Goal: Task Accomplishment & Management: Use online tool/utility

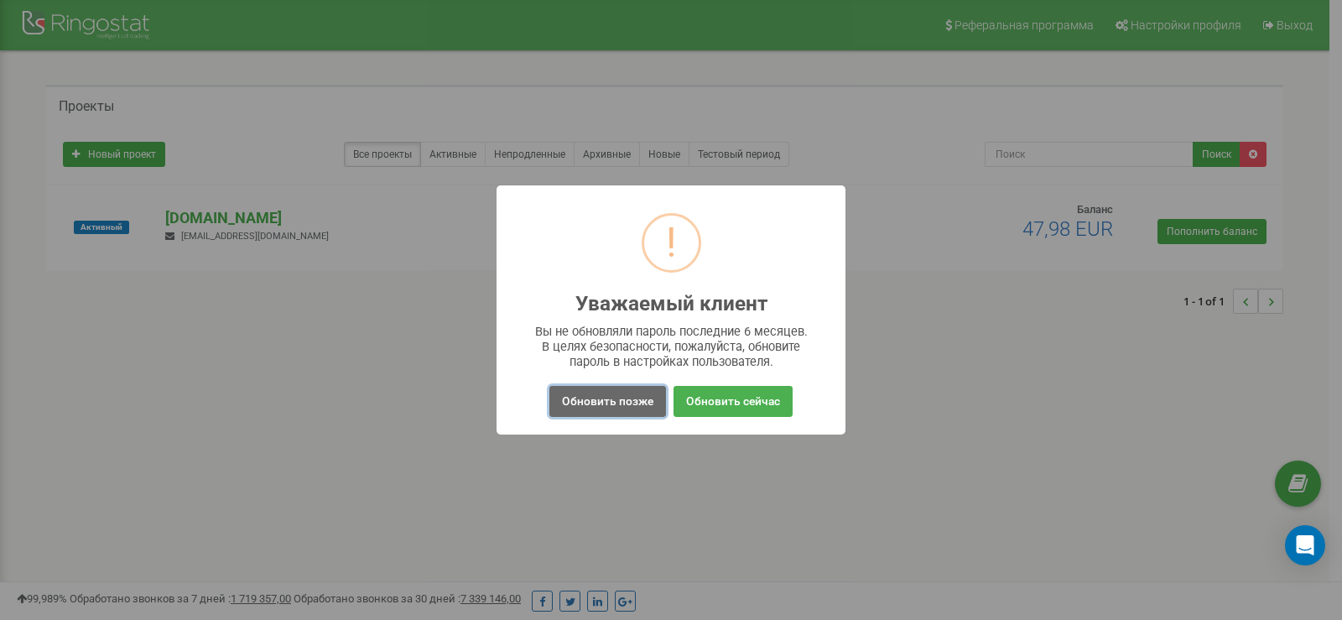
click at [606, 406] on button "Обновить позже" at bounding box center [607, 401] width 117 height 31
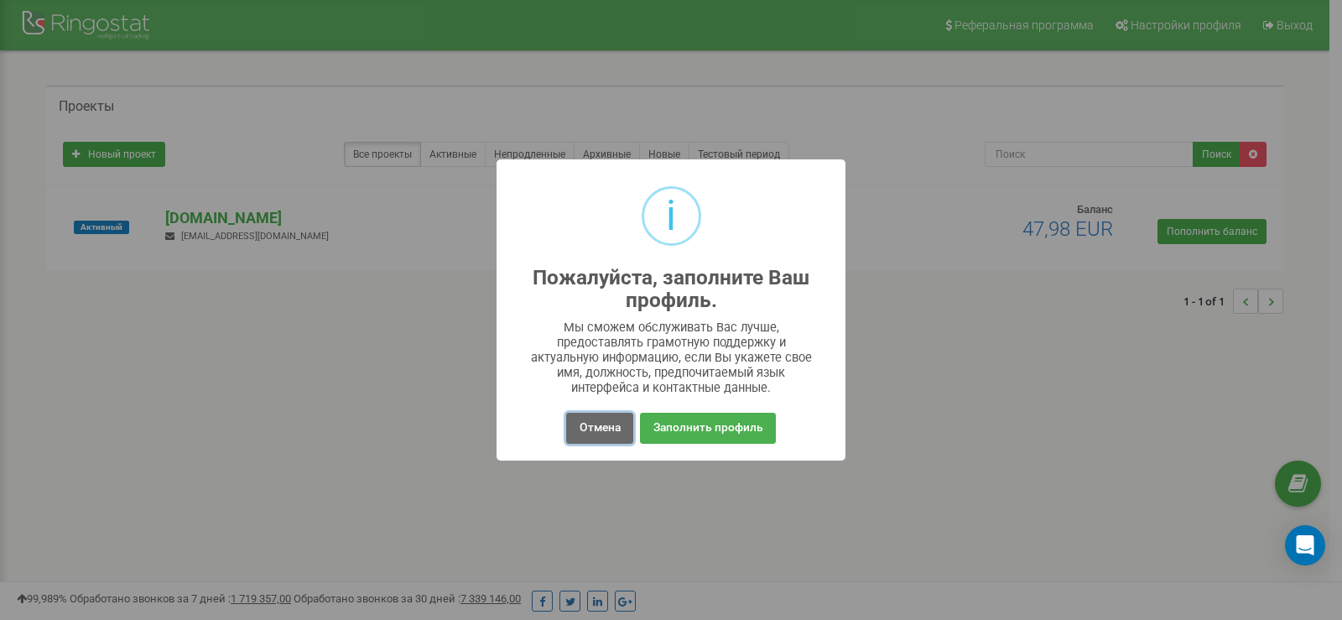
click at [592, 426] on button "Отмена" at bounding box center [599, 428] width 66 height 31
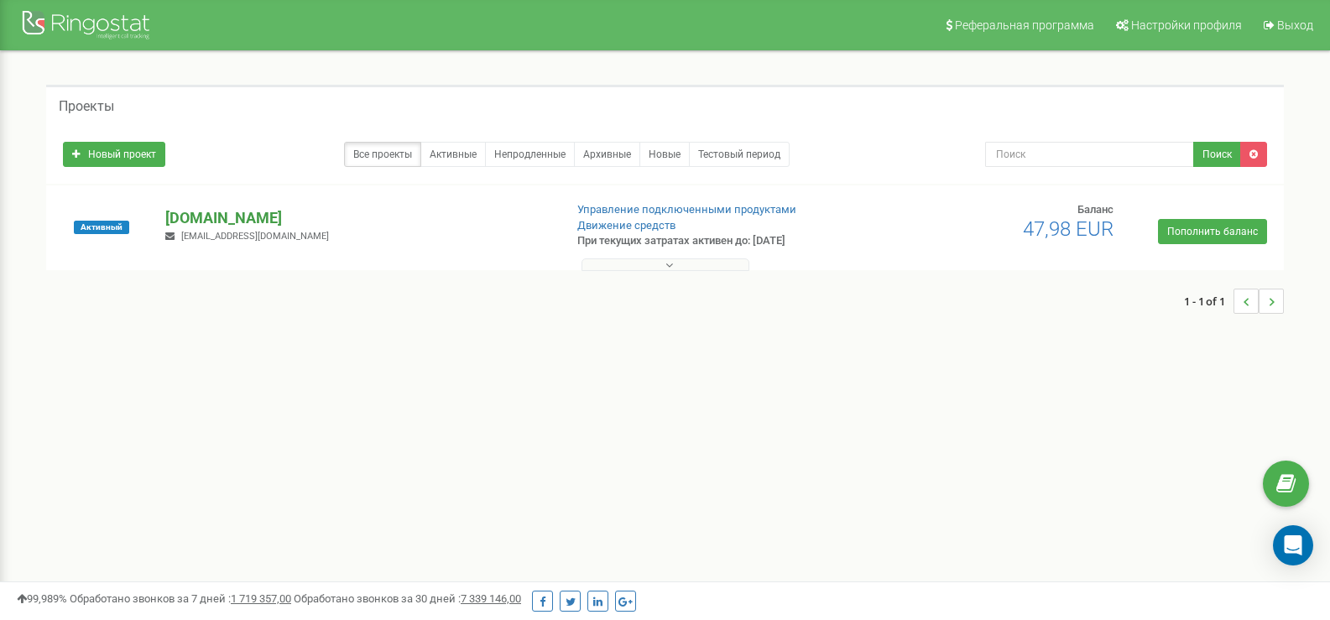
click at [222, 208] on p "[DOMAIN_NAME]" at bounding box center [357, 218] width 384 height 22
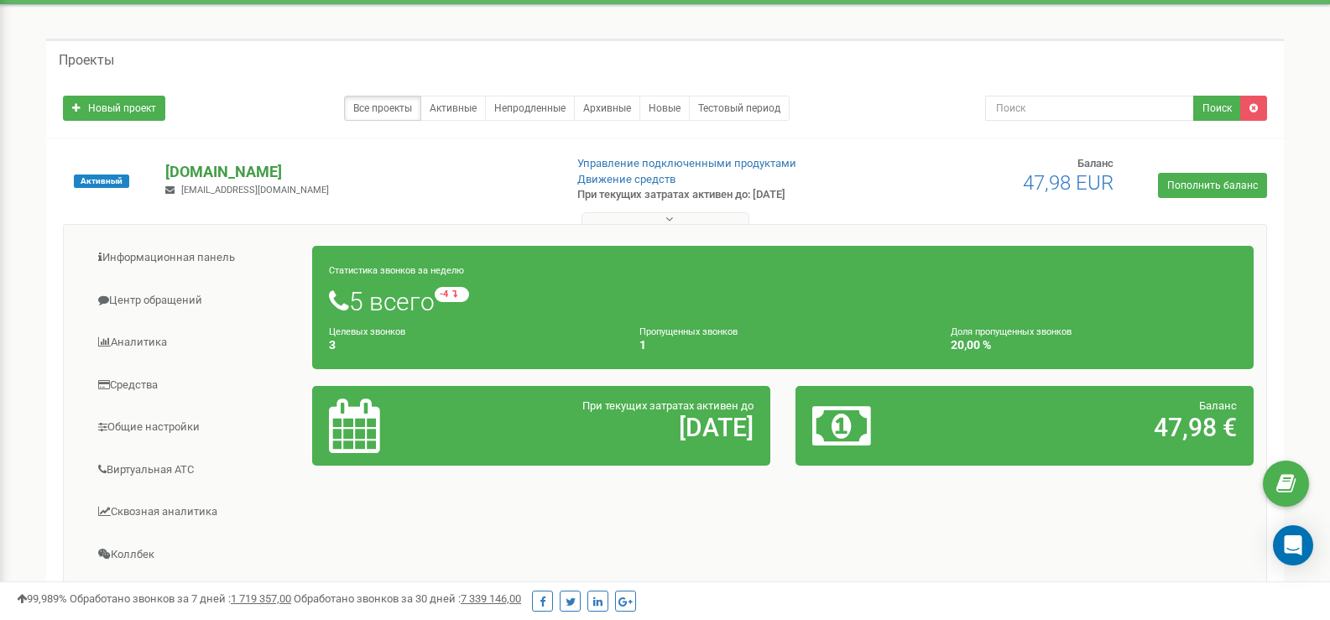
scroll to position [84, 0]
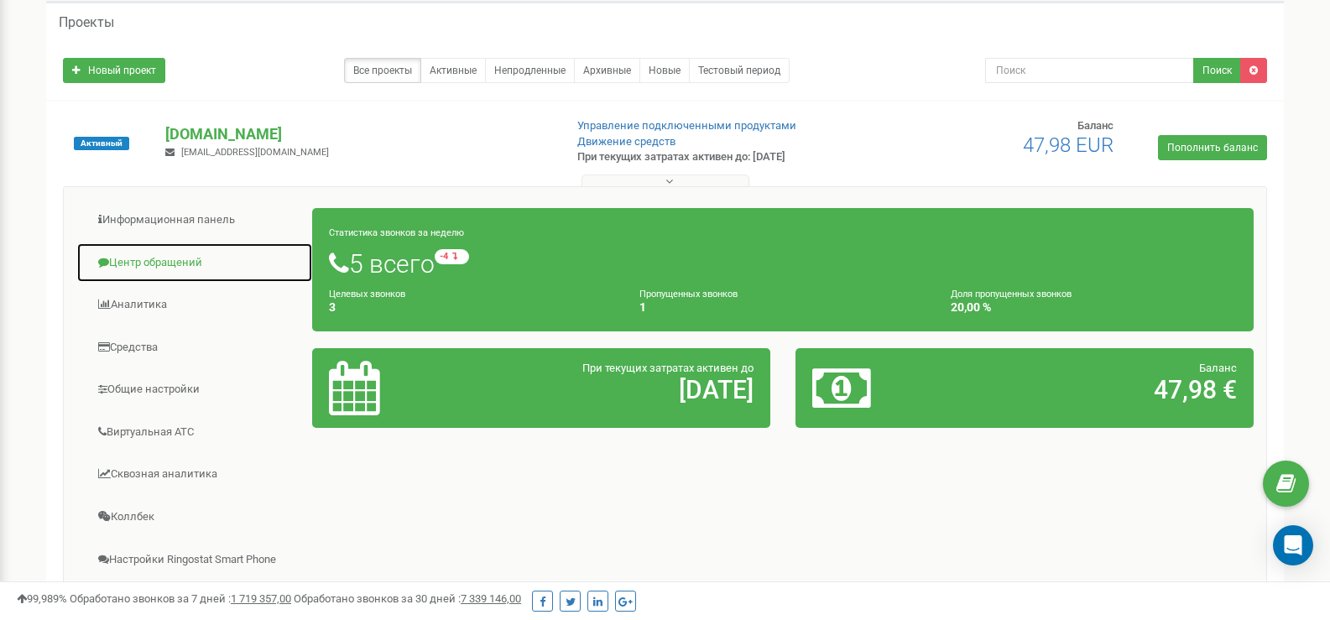
click at [193, 268] on link "Центр обращений" at bounding box center [194, 262] width 237 height 41
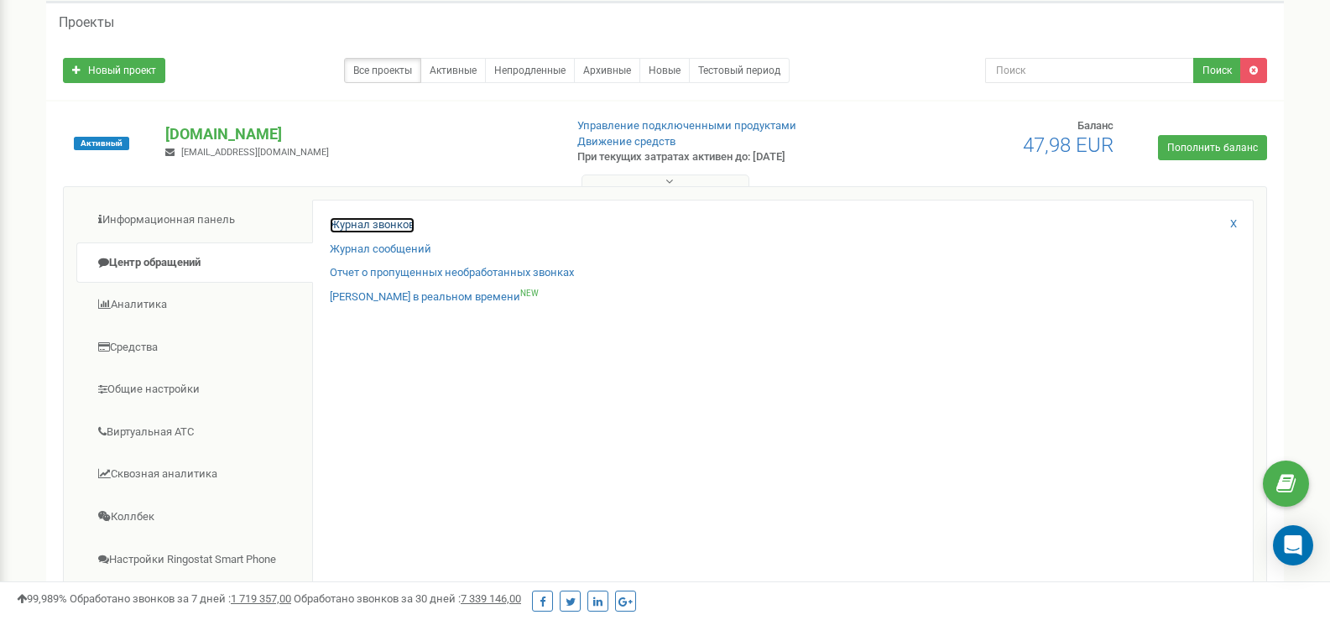
click at [392, 223] on link "Журнал звонков" at bounding box center [372, 225] width 85 height 16
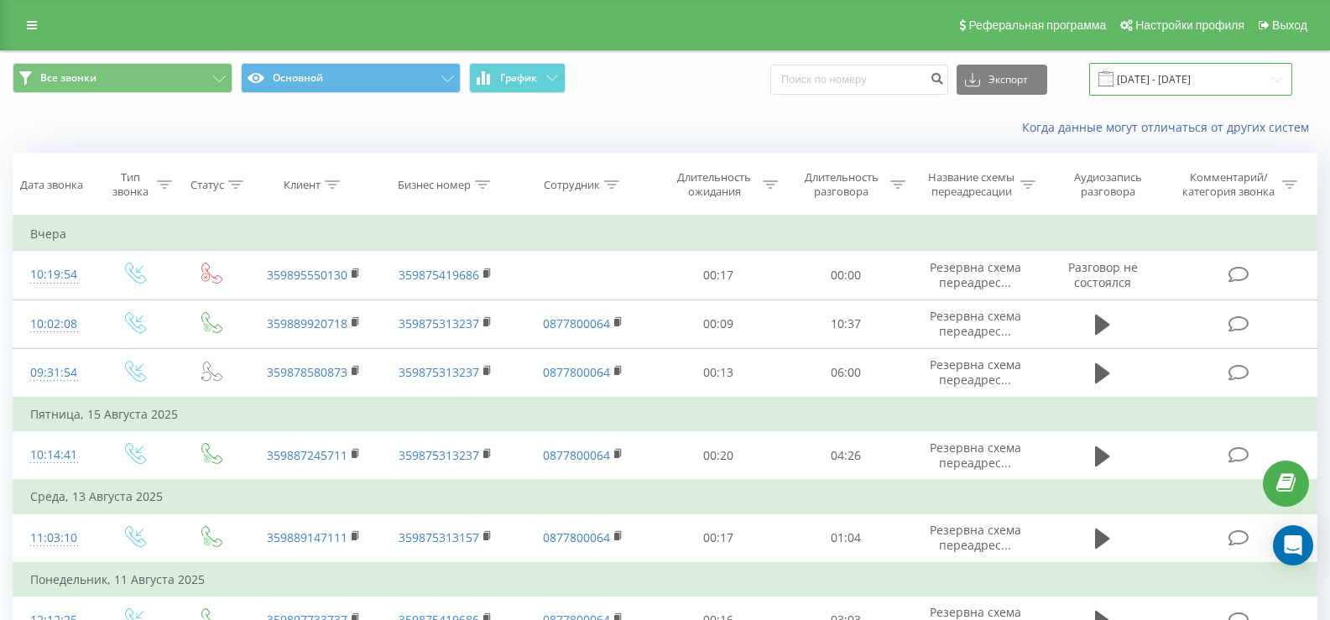
click at [1176, 81] on input "[DATE] - [DATE]" at bounding box center [1190, 79] width 203 height 33
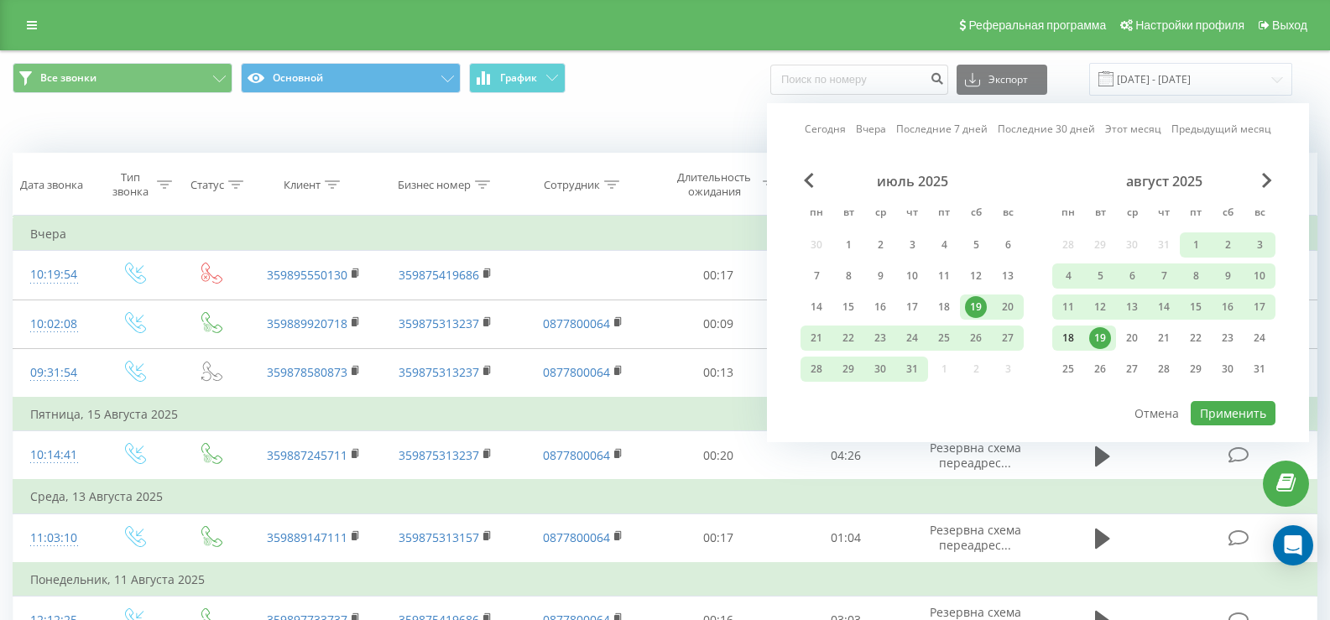
click at [1069, 335] on div "18" at bounding box center [1068, 338] width 22 height 22
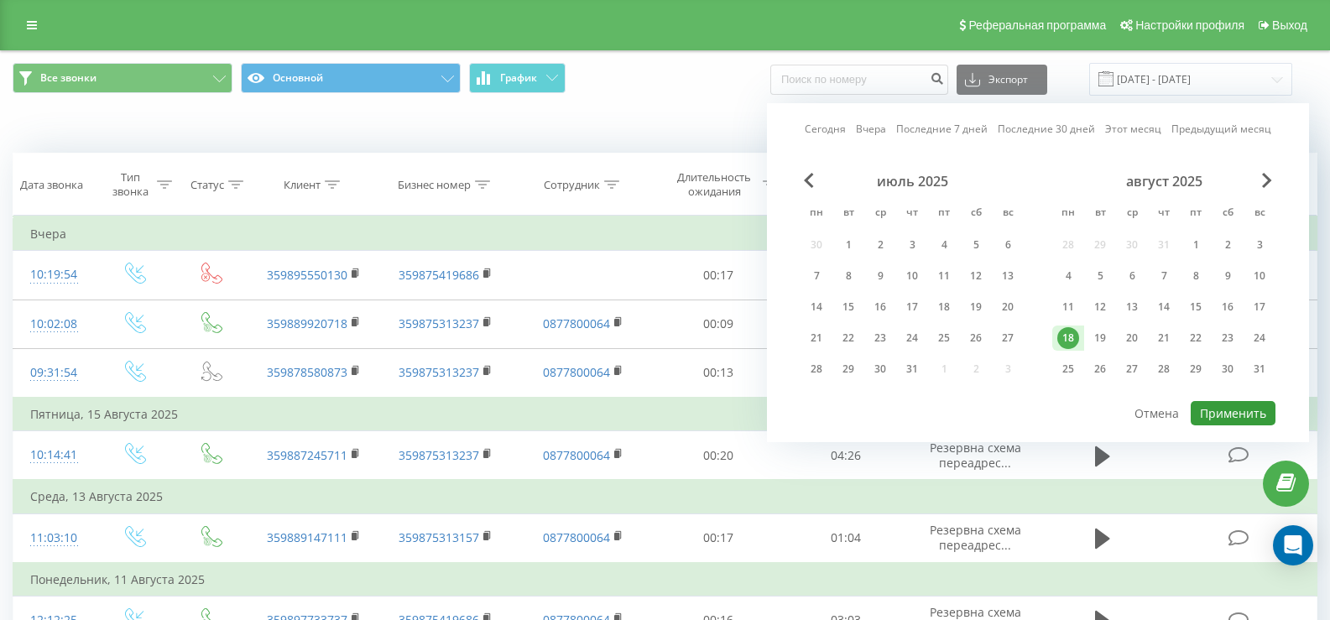
click at [1236, 418] on button "Применить" at bounding box center [1232, 413] width 85 height 24
type input "[DATE] - [DATE]"
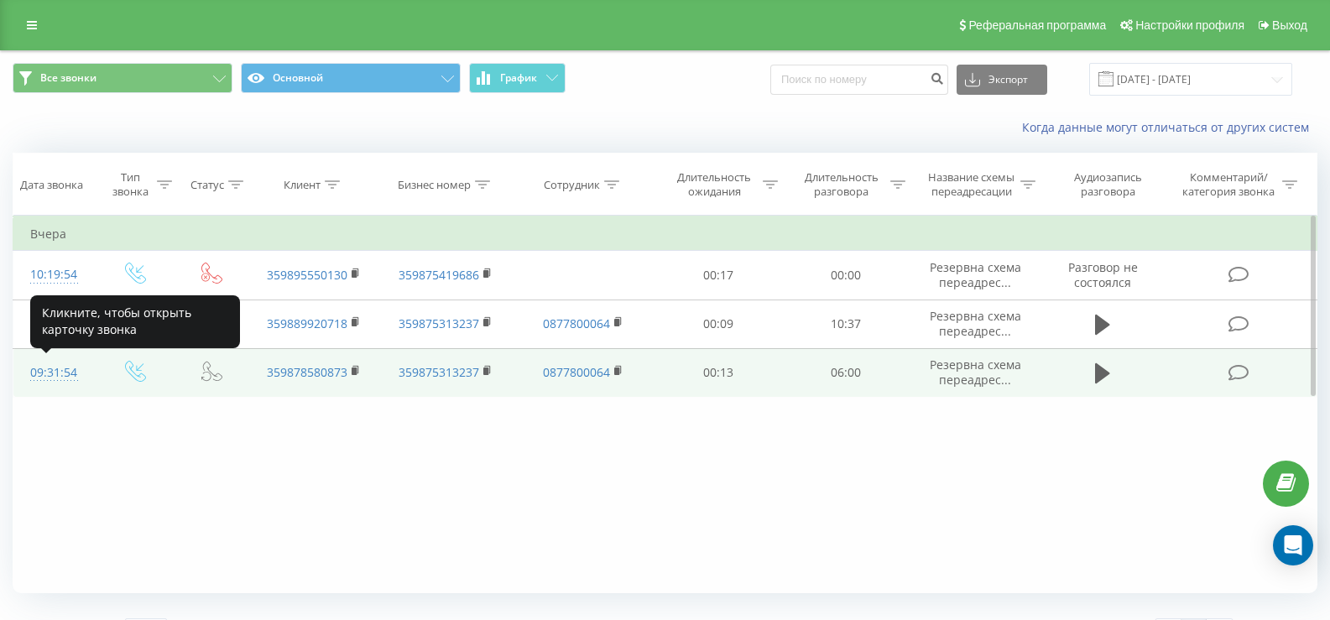
click at [46, 380] on div at bounding box center [54, 380] width 48 height 1
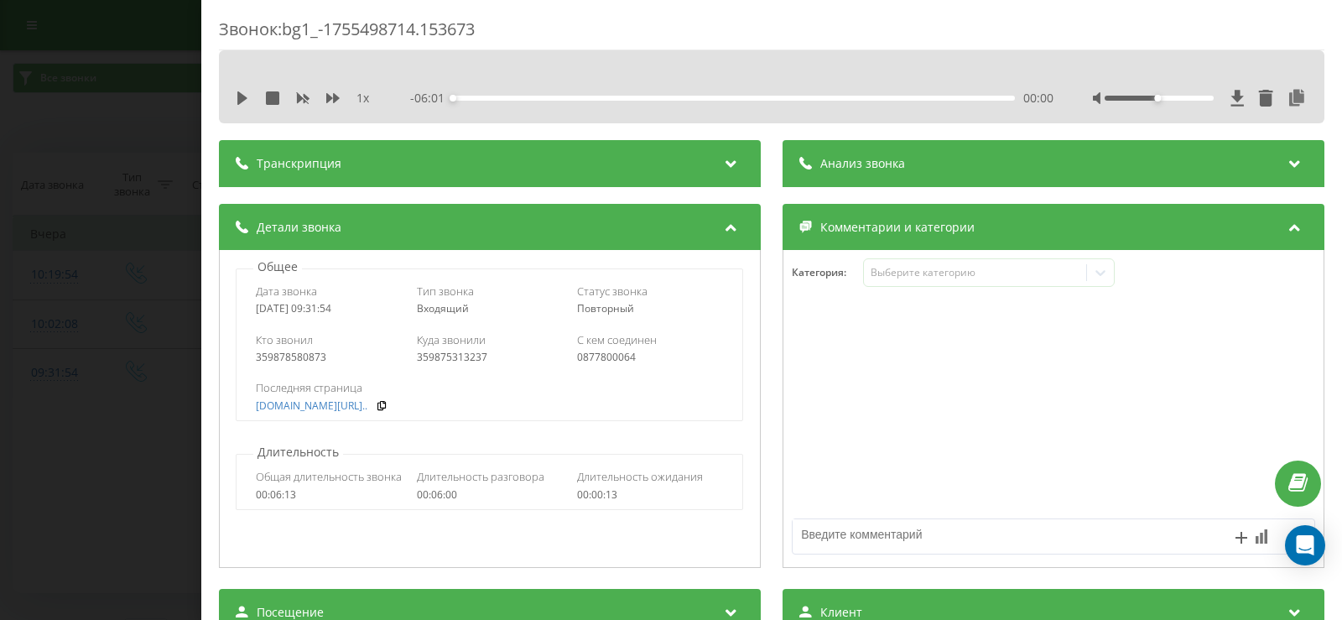
drag, startPoint x: 309, startPoint y: 308, endPoint x: 398, endPoint y: 305, distance: 89.8
click at [398, 305] on div "[DATE] 09:31:54" at bounding box center [329, 309] width 147 height 12
copy div "09:31:54"
click at [291, 356] on div "359878580873" at bounding box center [329, 357] width 147 height 12
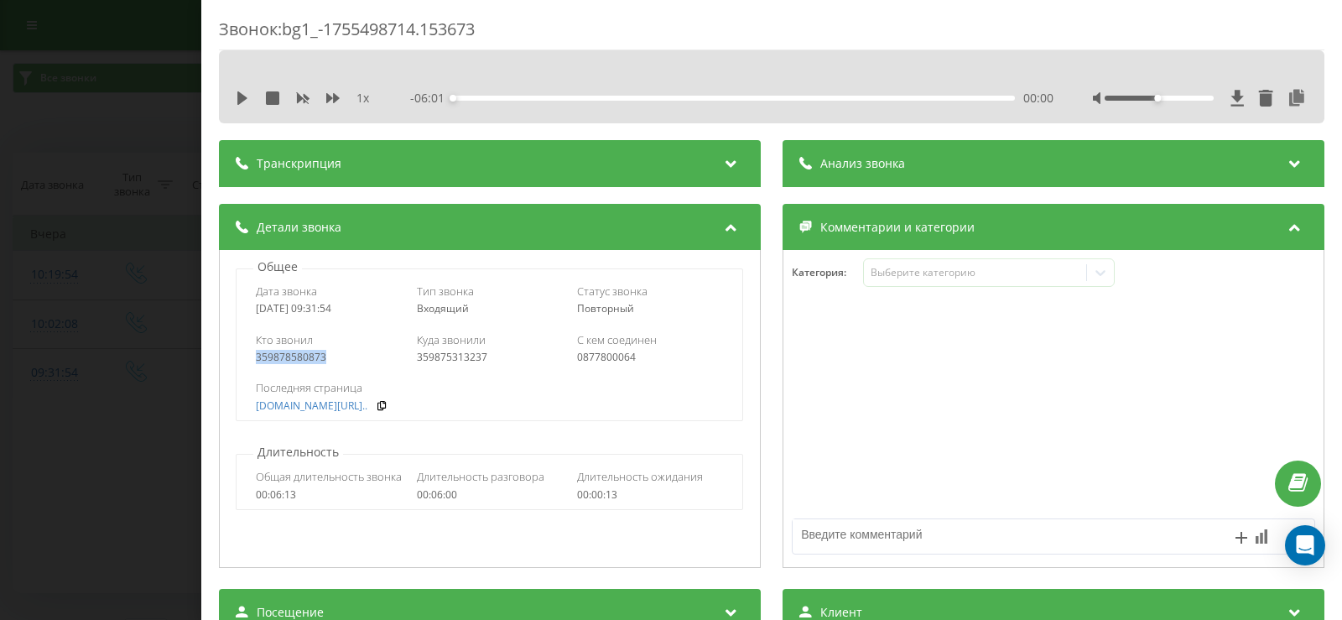
copy div "359878580873"
click at [140, 75] on div "Звонок : bg1_-1755498714.153673 1 x - 06:01 00:00 00:00 Транскрипция Для анализ…" at bounding box center [671, 310] width 1342 height 620
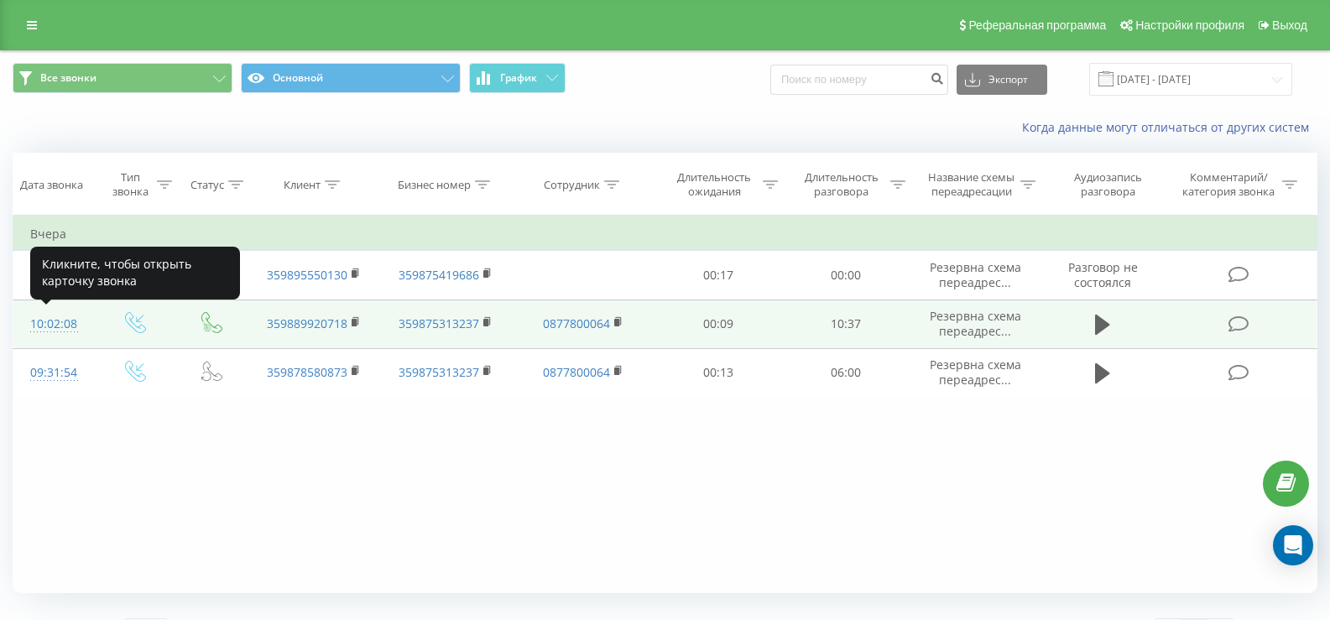
click at [49, 326] on div "10:02:08" at bounding box center [54, 324] width 48 height 33
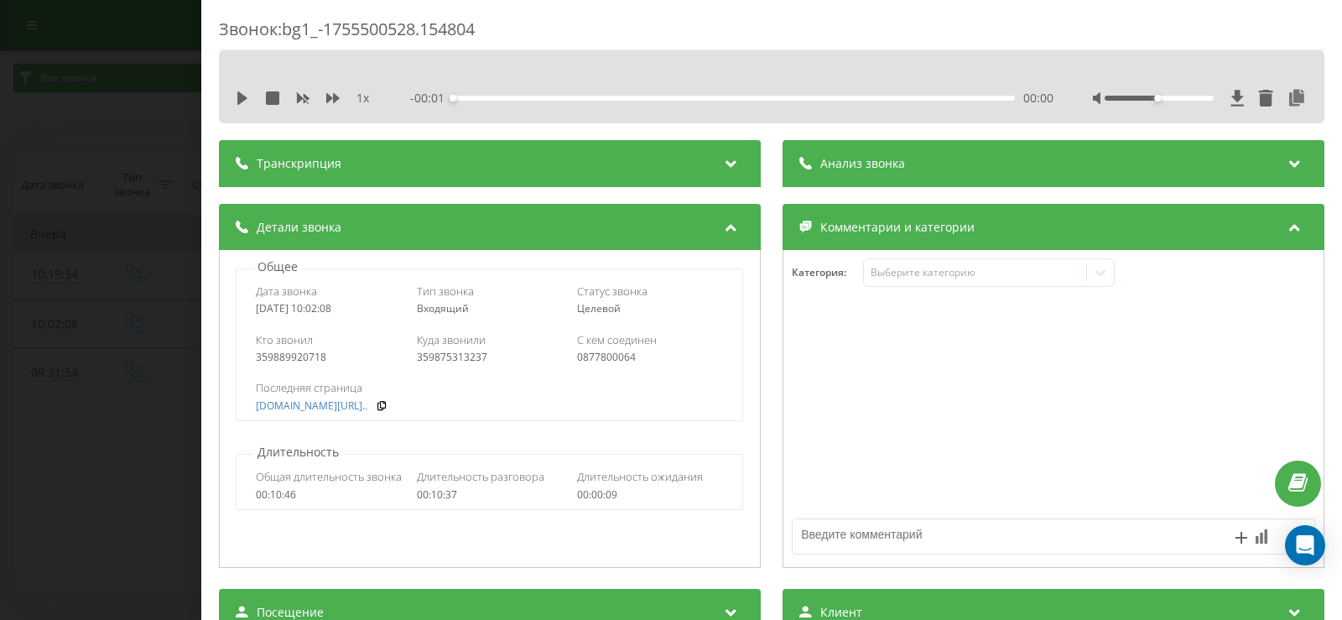
drag, startPoint x: 311, startPoint y: 309, endPoint x: 365, endPoint y: 305, distance: 53.8
click at [365, 305] on div "[DATE] 10:02:08" at bounding box center [329, 309] width 147 height 12
copy div "10:02:08"
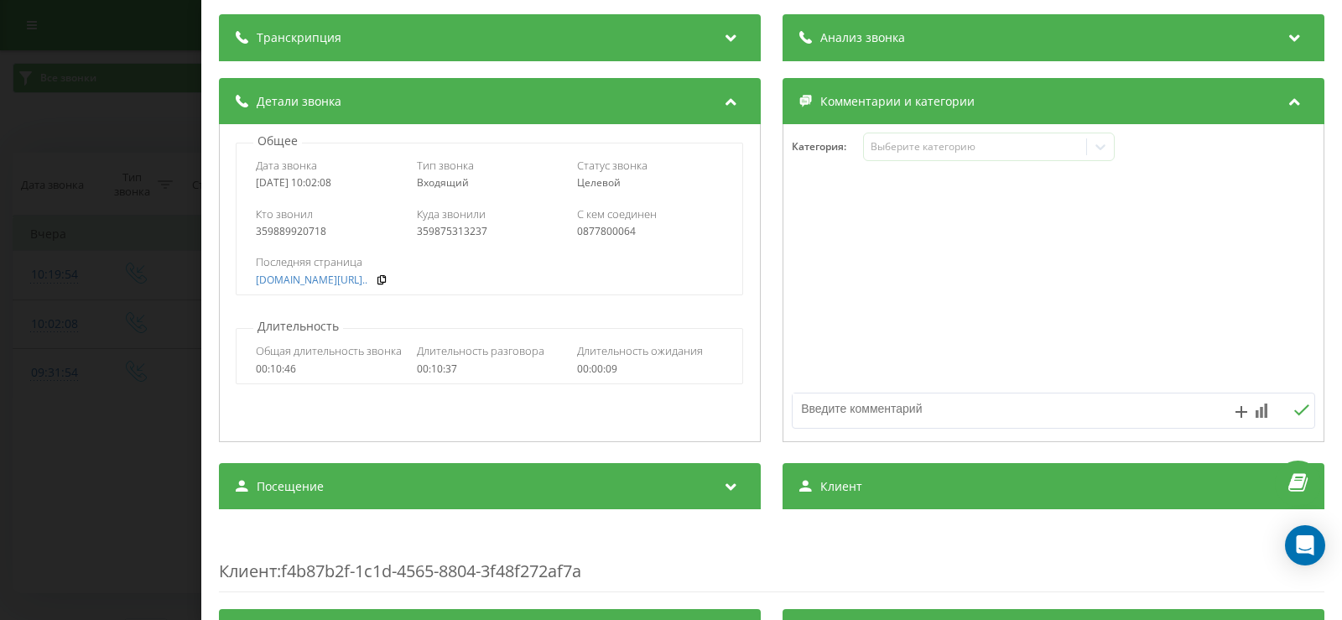
scroll to position [84, 0]
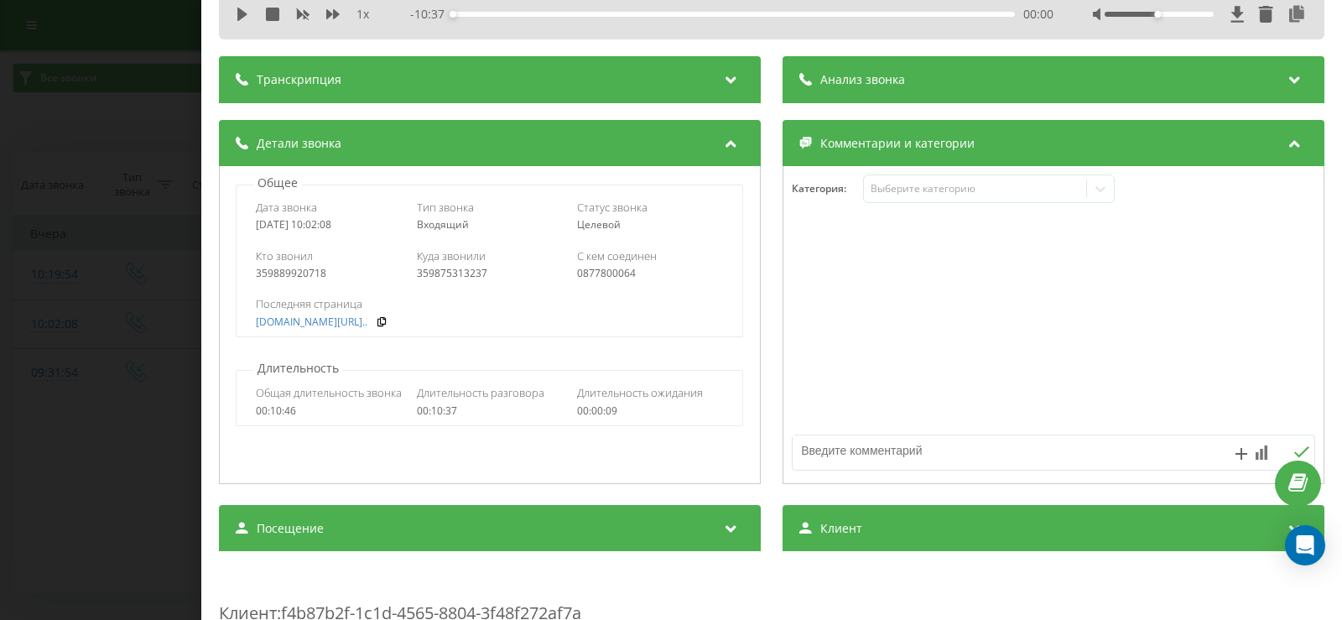
click at [317, 268] on div "359889920718" at bounding box center [329, 274] width 147 height 12
copy div "359889920718"
click at [59, 151] on div "Звонок : bg1_-1755500528.154804 1 x - 10:37 00:00 00:00 Транскрипция Для анализ…" at bounding box center [671, 310] width 1342 height 620
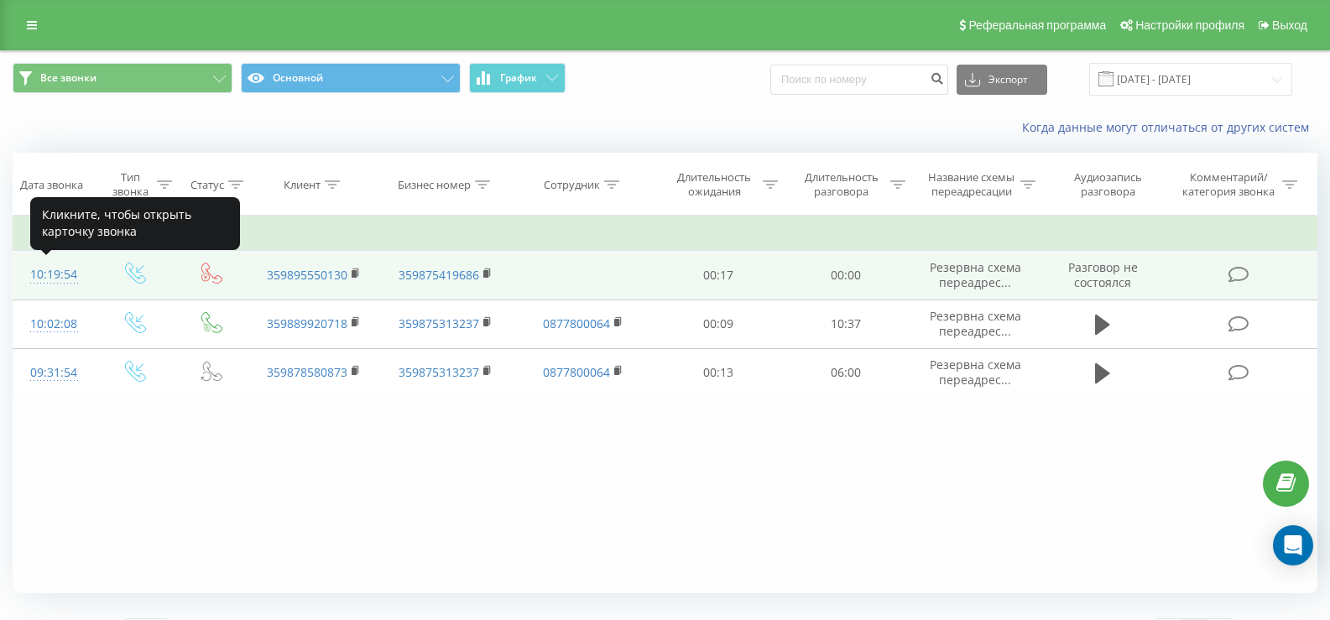
click at [61, 270] on div "10:19:54" at bounding box center [54, 274] width 48 height 33
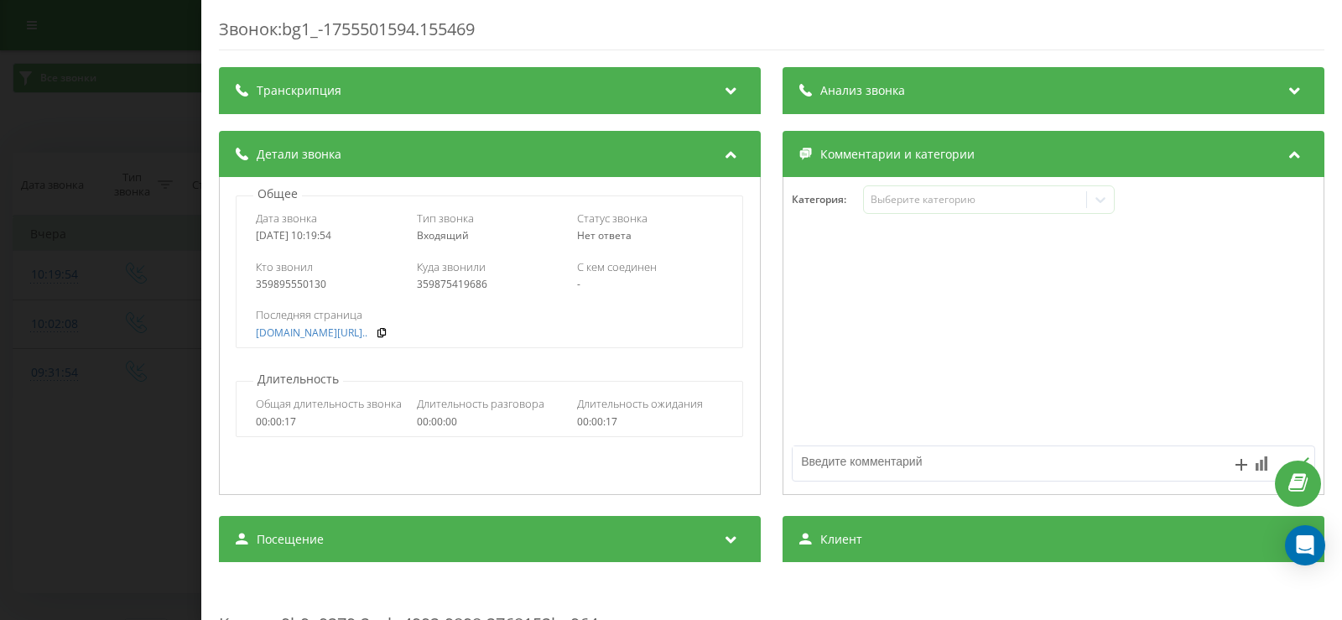
drag, startPoint x: 309, startPoint y: 236, endPoint x: 351, endPoint y: 232, distance: 43.0
click at [351, 232] on div "[DATE] 10:19:54" at bounding box center [329, 236] width 147 height 12
copy div "10:19:54"
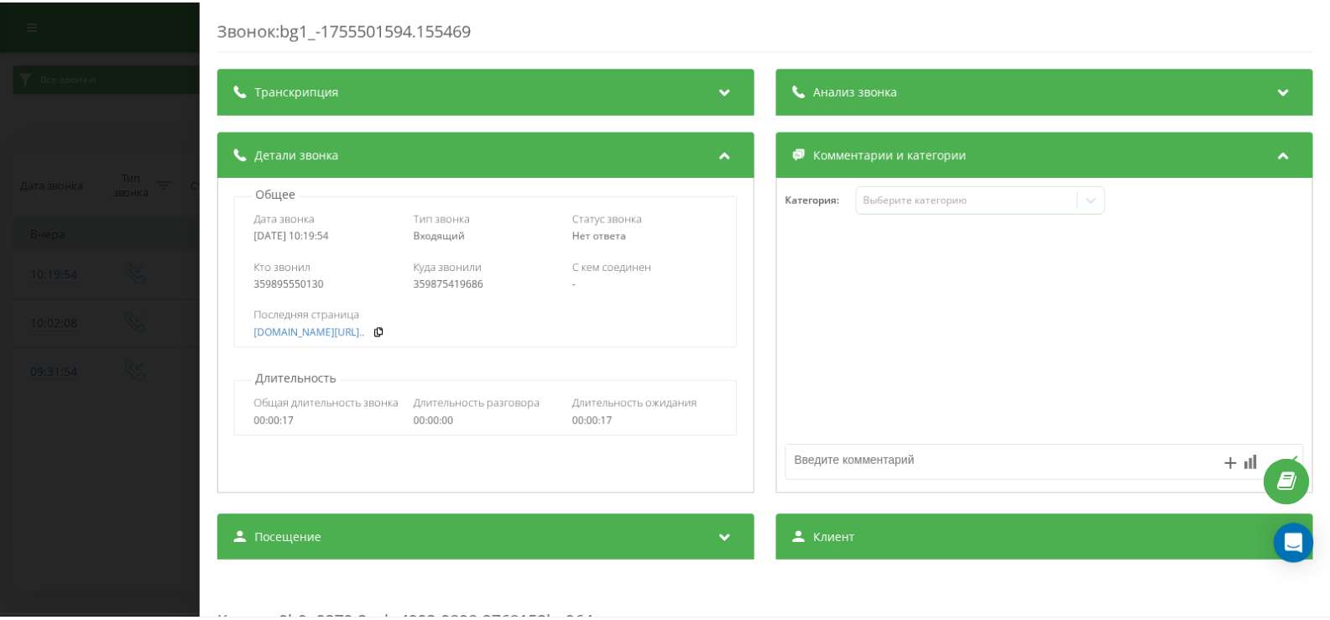
scroll to position [419, 0]
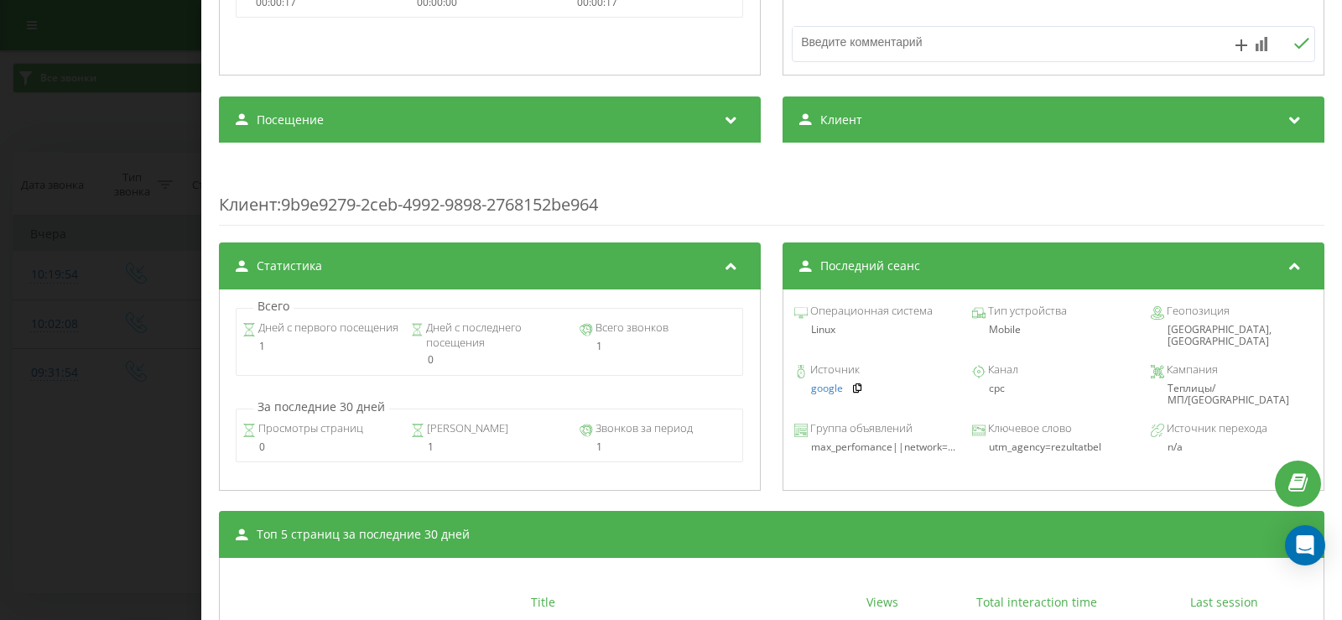
click at [102, 247] on div "Звонок : bg1_-1755501594.155469 Транскрипция Для анализа AI будущих звонков нас…" at bounding box center [671, 310] width 1342 height 620
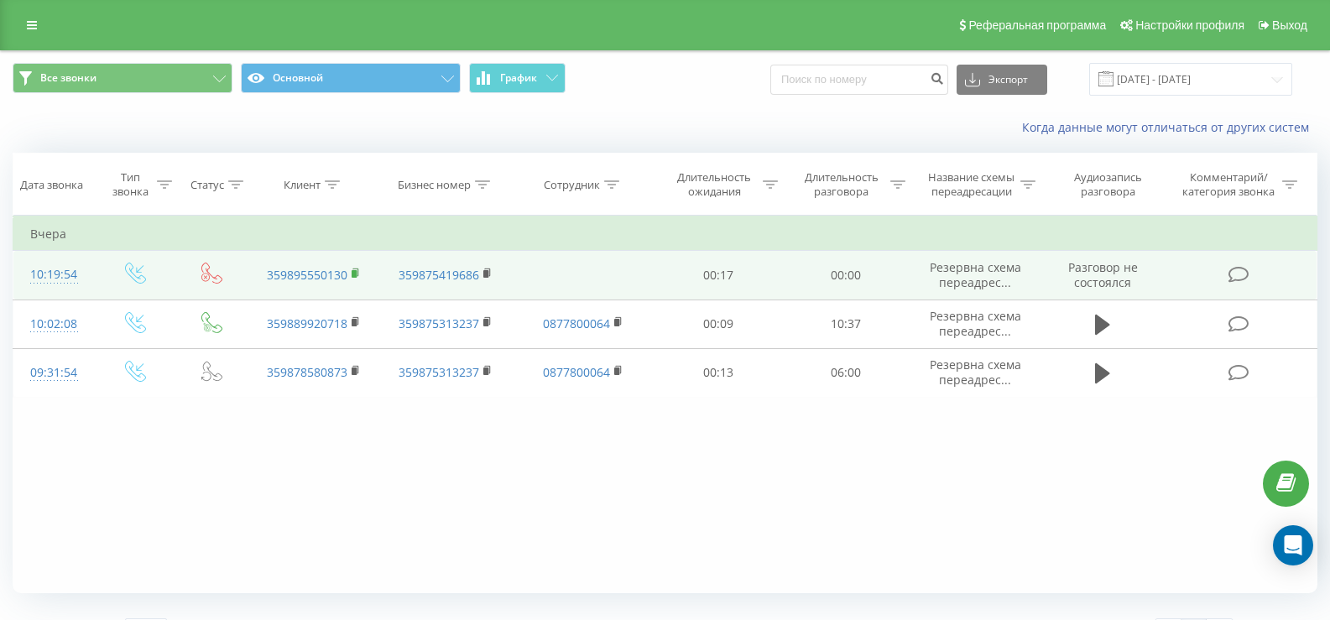
click at [358, 272] on icon at bounding box center [355, 274] width 9 height 12
